Goal: Task Accomplishment & Management: Use online tool/utility

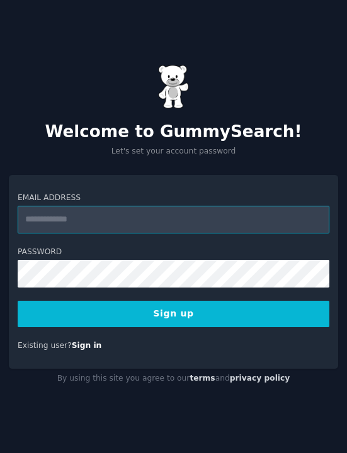
click at [139, 234] on input "Email Address" at bounding box center [174, 220] width 312 height 28
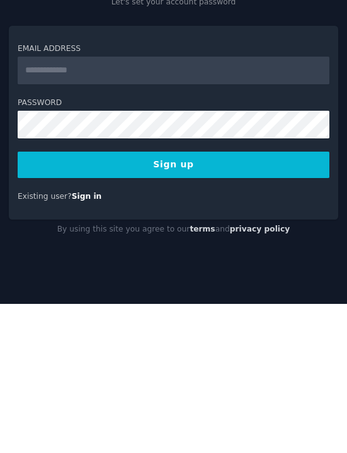
type input "**********"
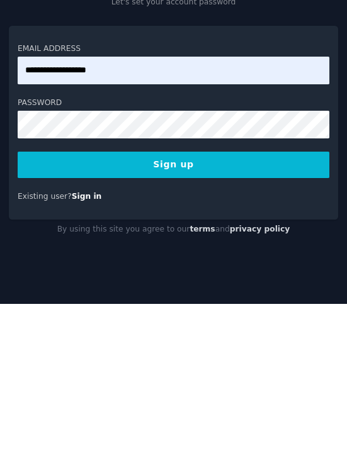
scroll to position [47, 0]
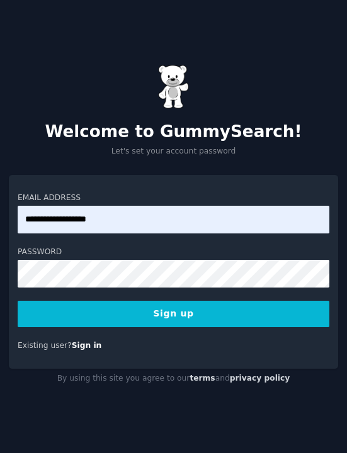
click at [195, 301] on button "Sign up" at bounding box center [174, 314] width 312 height 26
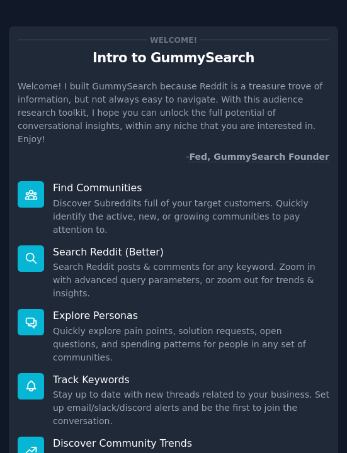
click at [159, 197] on dd "Discover Subreddits full of your target customers. Quickly identify the active,…" at bounding box center [191, 217] width 276 height 40
click at [149, 201] on dd "Discover Subreddits full of your target customers. Quickly identify the active,…" at bounding box center [191, 217] width 276 height 40
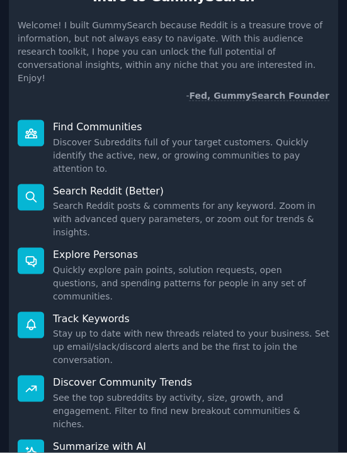
scroll to position [47, 0]
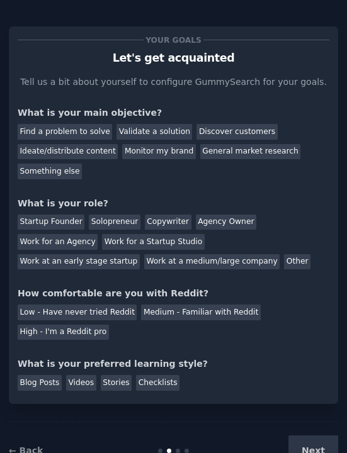
click at [70, 124] on div "Find a problem to solve" at bounding box center [65, 132] width 94 height 16
click at [235, 124] on div "Discover customers" at bounding box center [236, 132] width 81 height 16
click at [80, 124] on div "Find a problem to solve" at bounding box center [65, 132] width 94 height 16
click at [140, 254] on div "Work at an early stage startup" at bounding box center [79, 262] width 122 height 16
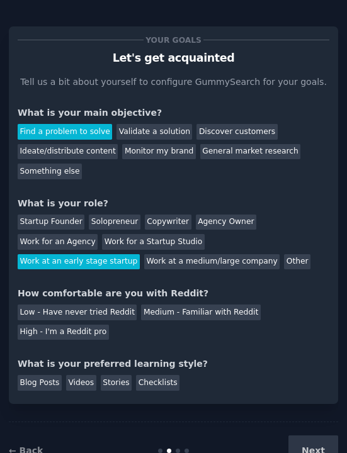
click at [195, 305] on div "Medium - Familiar with Reddit" at bounding box center [200, 313] width 119 height 16
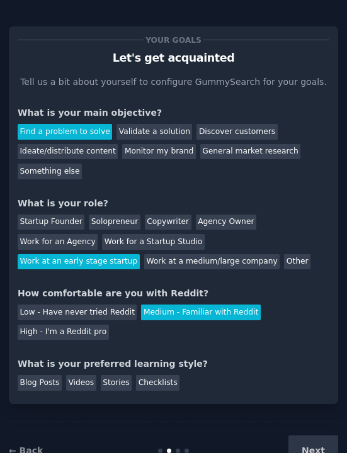
click at [39, 375] on div "Blog Posts" at bounding box center [40, 383] width 44 height 16
click at [306, 436] on button "Next" at bounding box center [313, 451] width 50 height 31
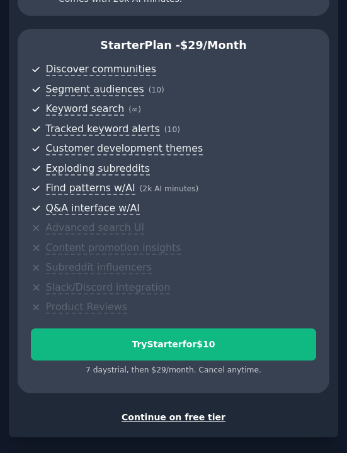
scroll to position [335, 0]
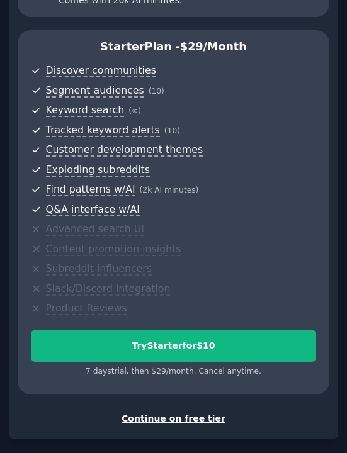
click at [182, 412] on div "Continue on free tier" at bounding box center [174, 418] width 312 height 13
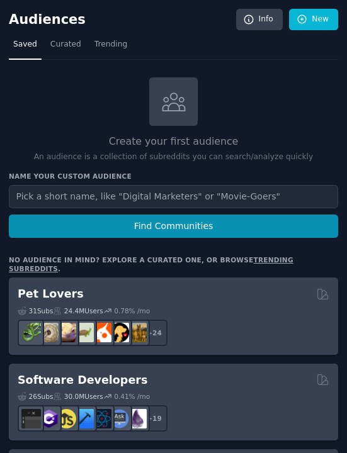
click at [101, 185] on input "text" at bounding box center [173, 196] width 329 height 23
click at [118, 185] on input "text" at bounding box center [173, 196] width 329 height 23
click at [269, 185] on input "text" at bounding box center [173, 196] width 329 height 23
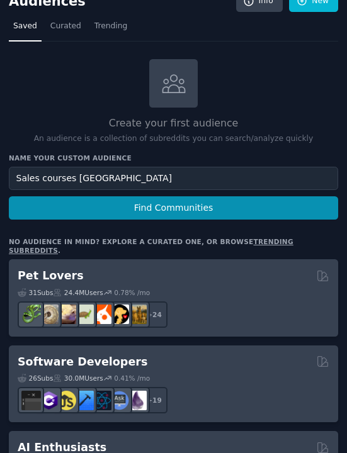
click at [163, 196] on button "Find Communities" at bounding box center [173, 207] width 329 height 23
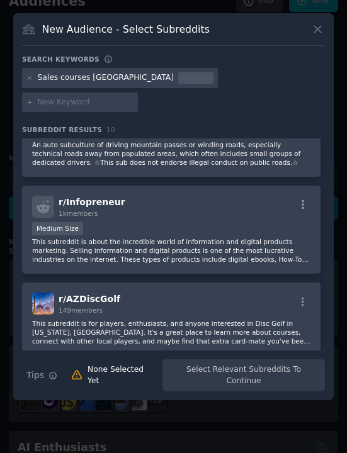
scroll to position [134, 0]
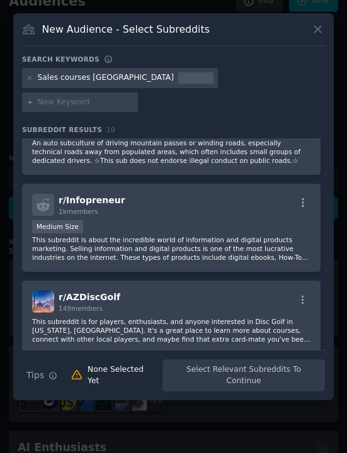
click at [217, 262] on p "This subreddit is about the incredible world of information and digital product…" at bounding box center [171, 248] width 278 height 26
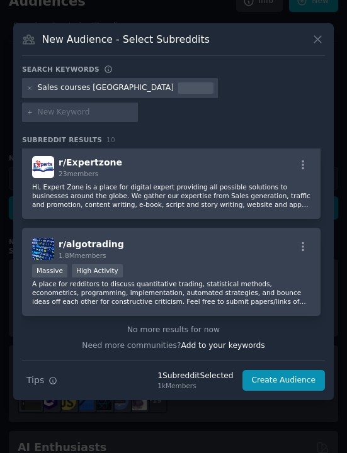
scroll to position [708, 0]
click at [318, 46] on icon at bounding box center [317, 39] width 13 height 13
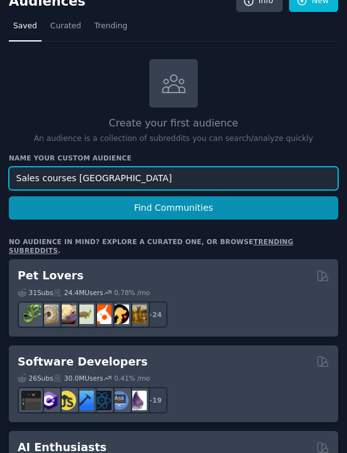
click at [297, 167] on input "Sales courses [GEOGRAPHIC_DATA]" at bounding box center [173, 178] width 329 height 23
type input "Sales and marketing with ai"
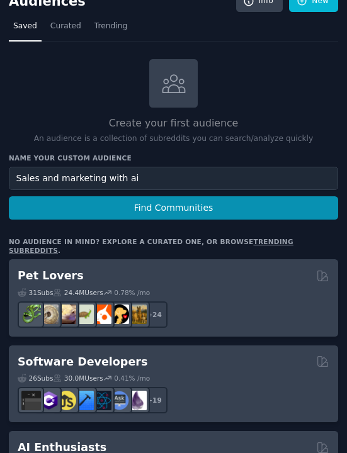
click at [171, 196] on button "Find Communities" at bounding box center [173, 207] width 329 height 23
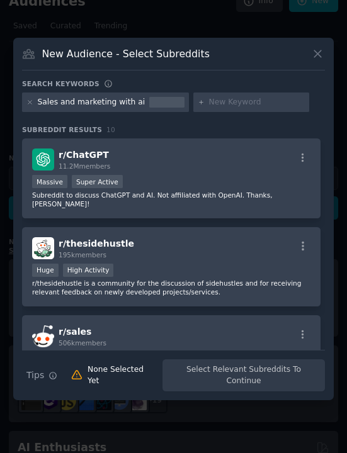
click at [249, 208] on p "Subreddit to discuss ChatGPT and AI. Not affiliated with OpenAI. Thanks, [PERSO…" at bounding box center [171, 200] width 278 height 18
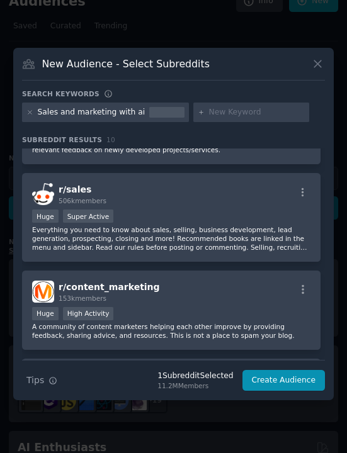
scroll to position [153, 0]
click at [218, 251] on p "Everything you need to know about sales, selling, business development, lead ge…" at bounding box center [171, 238] width 278 height 26
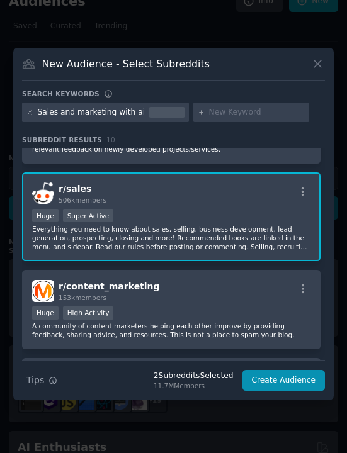
click at [217, 225] on div "Huge Super Active" at bounding box center [171, 217] width 278 height 16
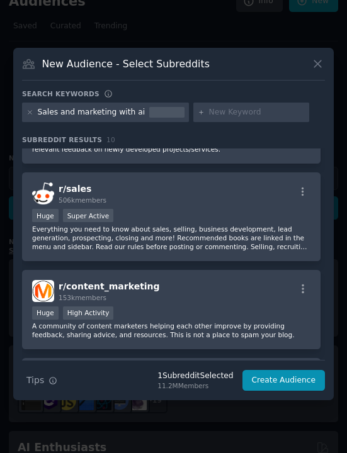
click at [212, 225] on div "Huge Super Active" at bounding box center [171, 217] width 278 height 16
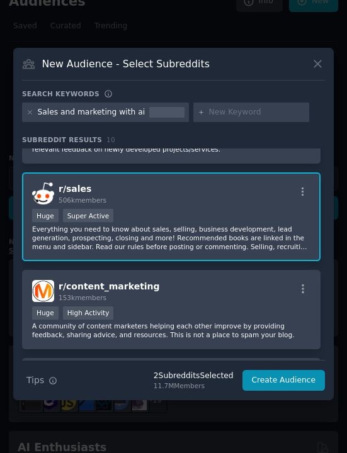
click at [215, 251] on p "Everything you need to know about sales, selling, business development, lead ge…" at bounding box center [171, 238] width 278 height 26
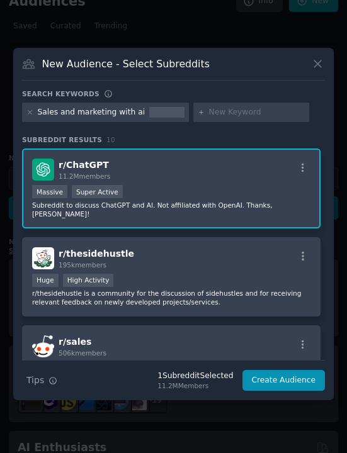
scroll to position [0, 0]
click at [286, 392] on button "Create Audience" at bounding box center [283, 380] width 83 height 21
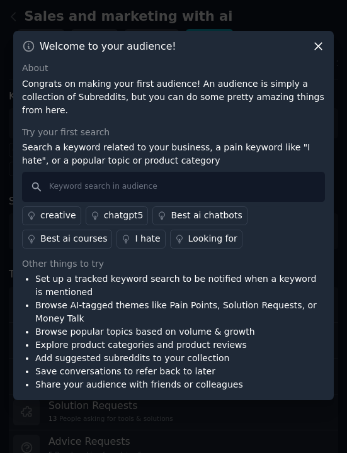
scroll to position [47, 0]
click at [235, 189] on input "text" at bounding box center [173, 187] width 303 height 30
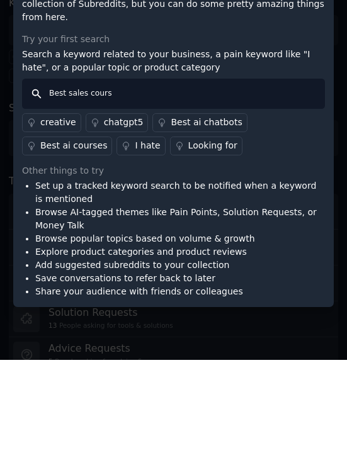
type input "Best sales course"
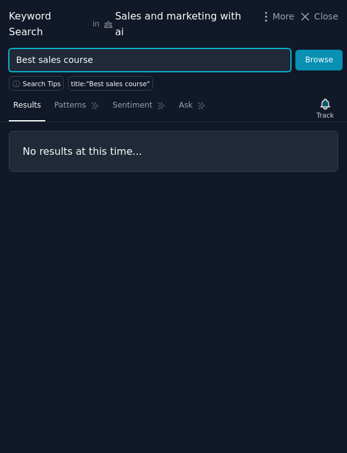
click at [244, 48] on input "Best sales course" at bounding box center [150, 59] width 282 height 23
type input "B"
click at [319, 50] on button "Browse" at bounding box center [318, 60] width 47 height 21
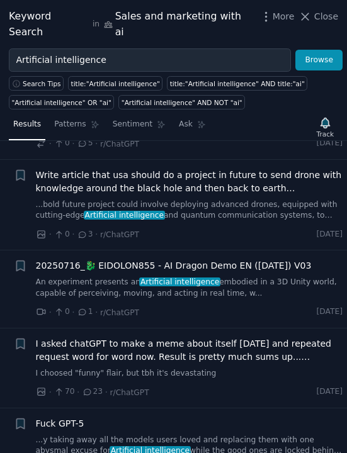
scroll to position [689, 0]
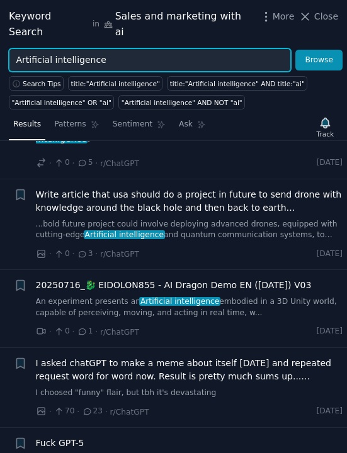
click at [236, 50] on input "Artificial intelligence" at bounding box center [150, 59] width 282 height 23
type input "A"
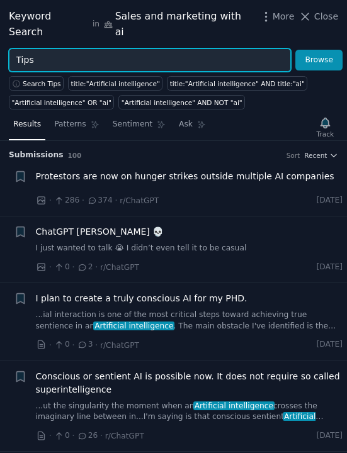
type input "Tips"
click at [319, 50] on button "Browse" at bounding box center [318, 60] width 47 height 21
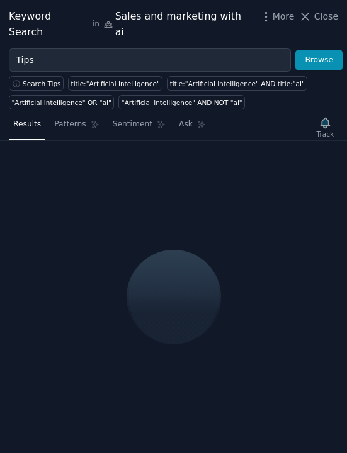
click at [317, 50] on button "Browse" at bounding box center [318, 60] width 47 height 21
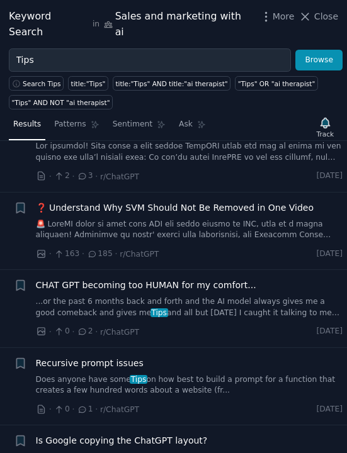
scroll to position [293, 0]
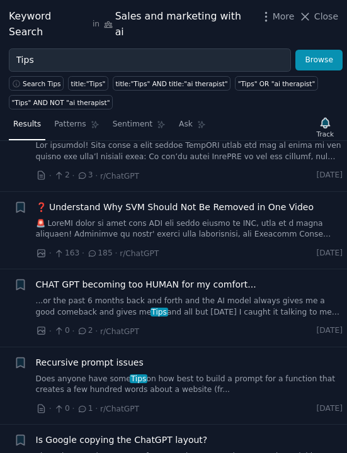
click at [312, 11] on icon at bounding box center [304, 16] width 13 height 13
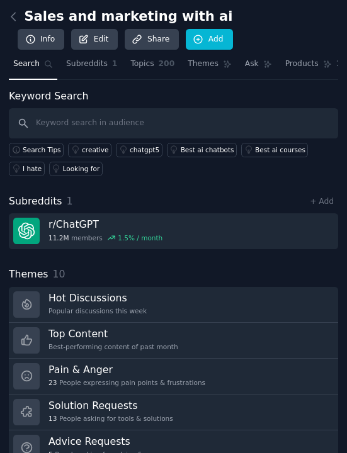
click at [313, 59] on span "Products" at bounding box center [301, 64] width 33 height 11
